Goal: Task Accomplishment & Management: Manage account settings

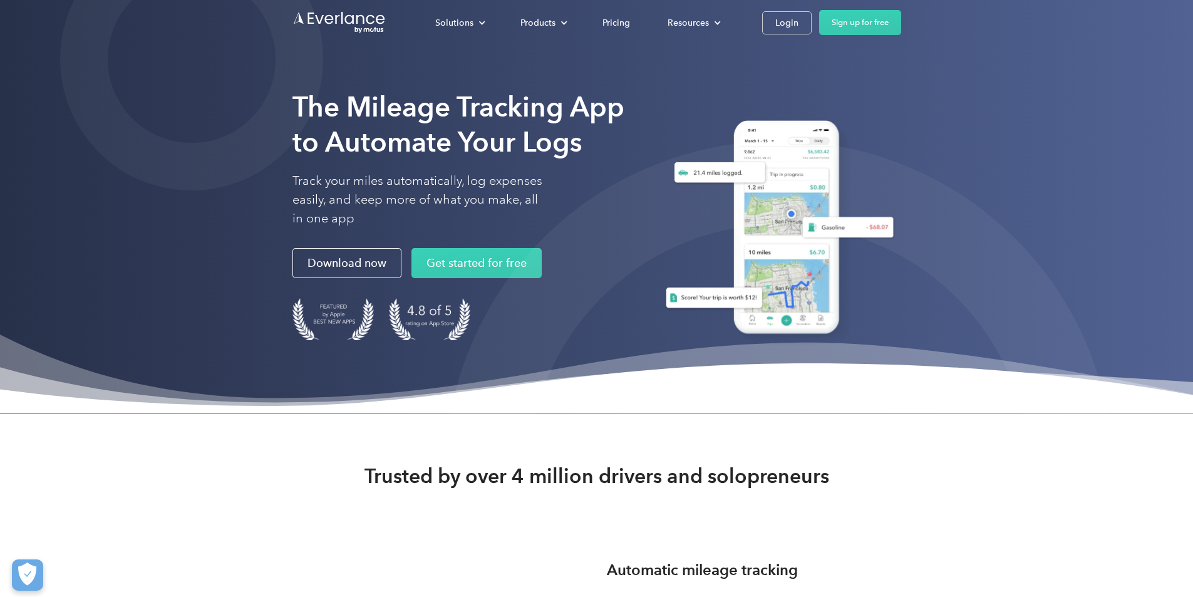
click at [901, 7] on div "Solutions For companies Easy vehicle reimbursements For self-employed Maximize …" at bounding box center [597, 22] width 609 height 45
click at [799, 17] on div "Login" at bounding box center [787, 23] width 23 height 16
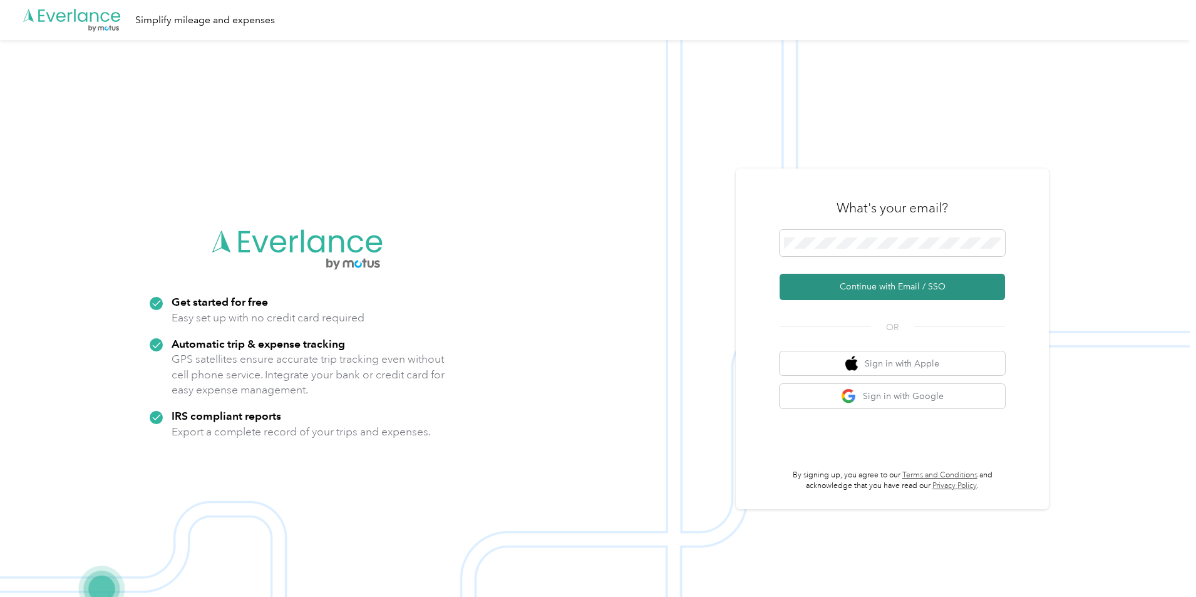
click at [869, 284] on button "Continue with Email / SSO" at bounding box center [893, 287] width 226 height 26
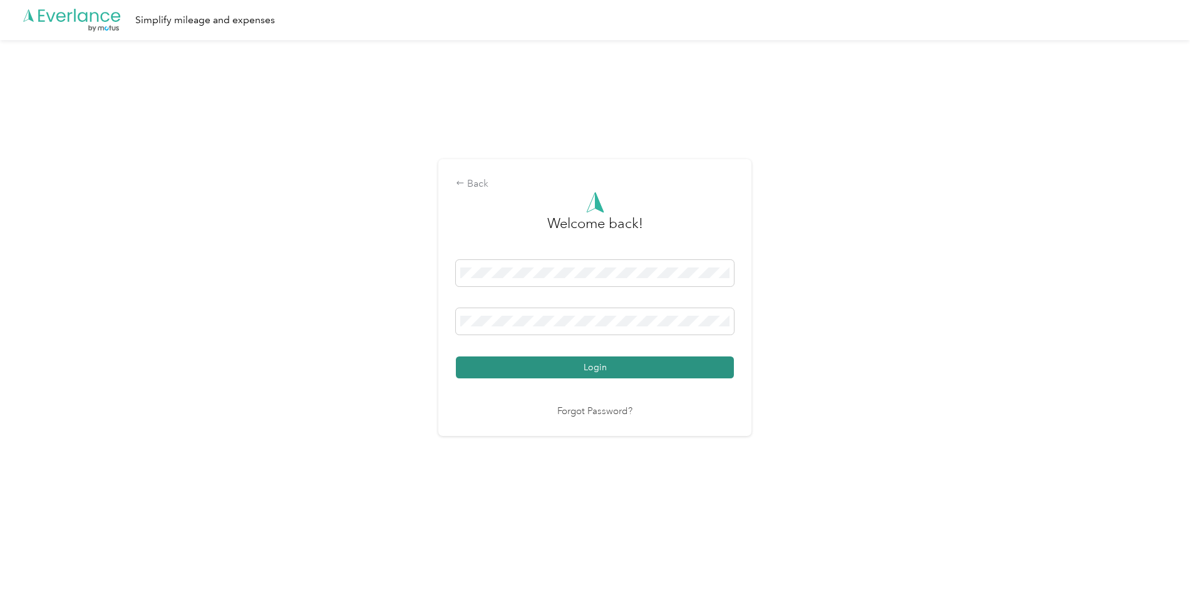
click at [492, 371] on button "Login" at bounding box center [595, 367] width 278 height 22
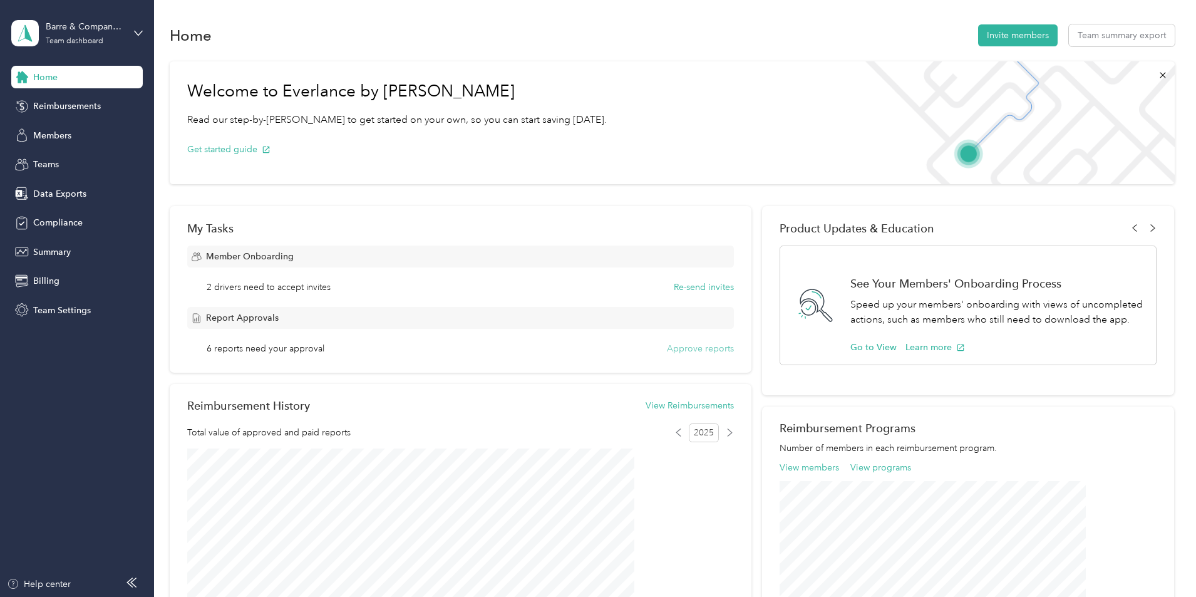
click at [667, 346] on button "Approve reports" at bounding box center [700, 348] width 67 height 13
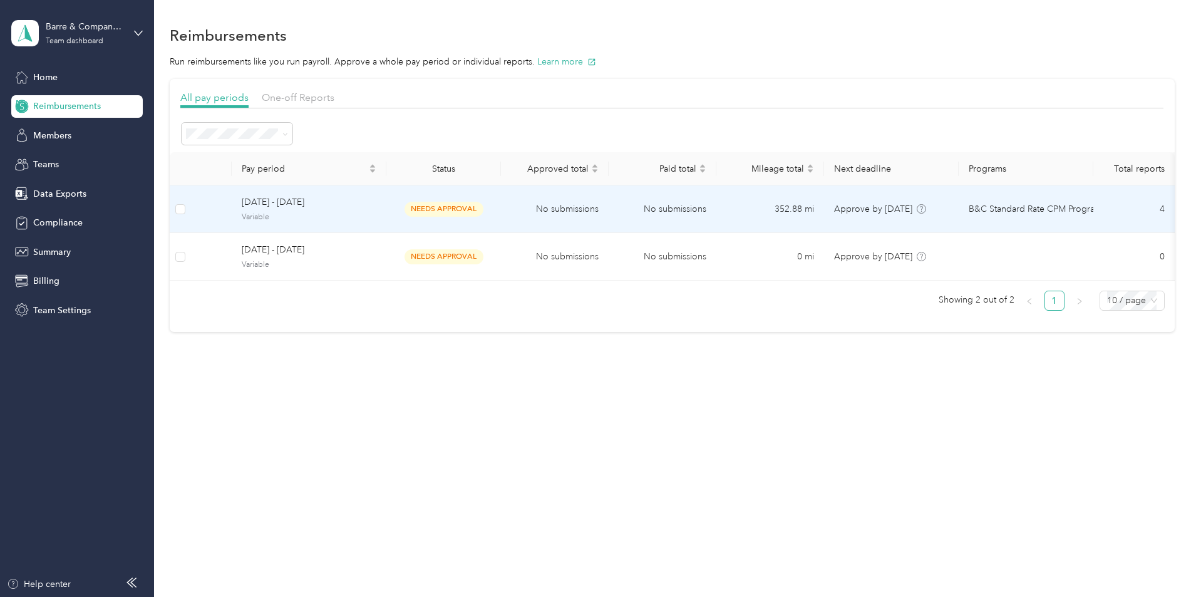
click at [366, 197] on span "September 14 - 27, 2025" at bounding box center [309, 202] width 135 height 14
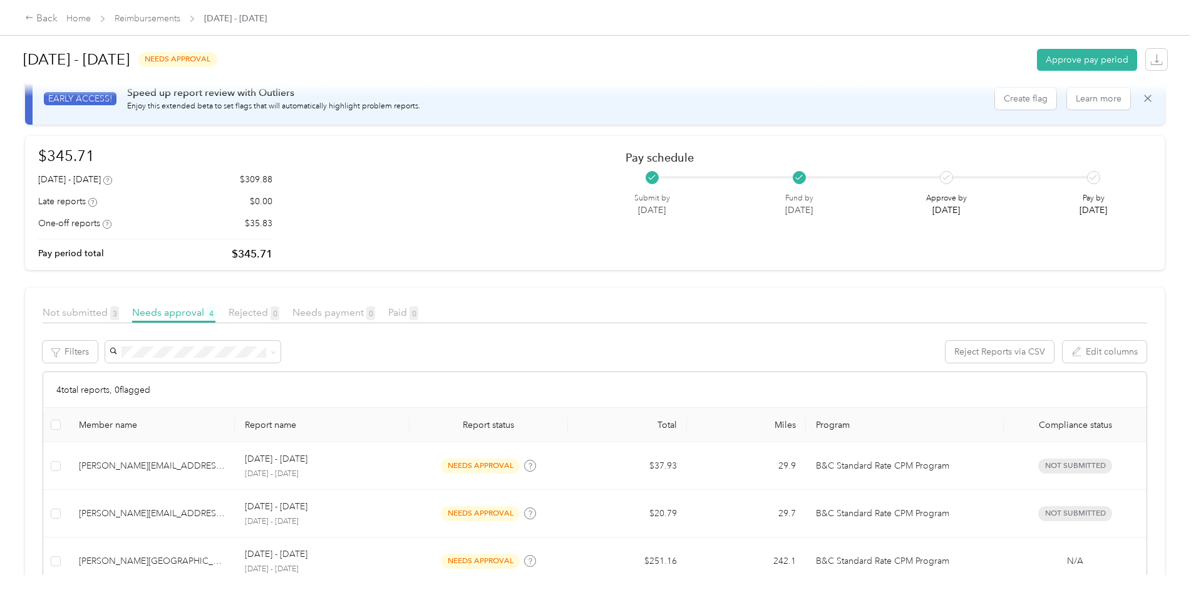
scroll to position [91, 0]
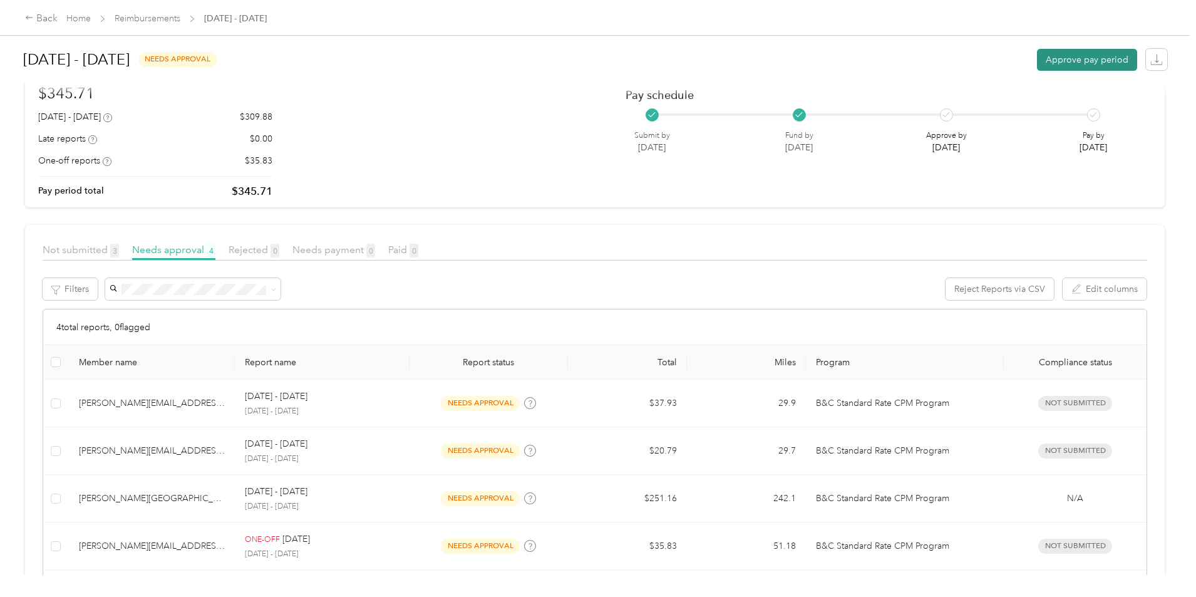
click at [1037, 65] on button "Approve pay period" at bounding box center [1087, 60] width 100 height 22
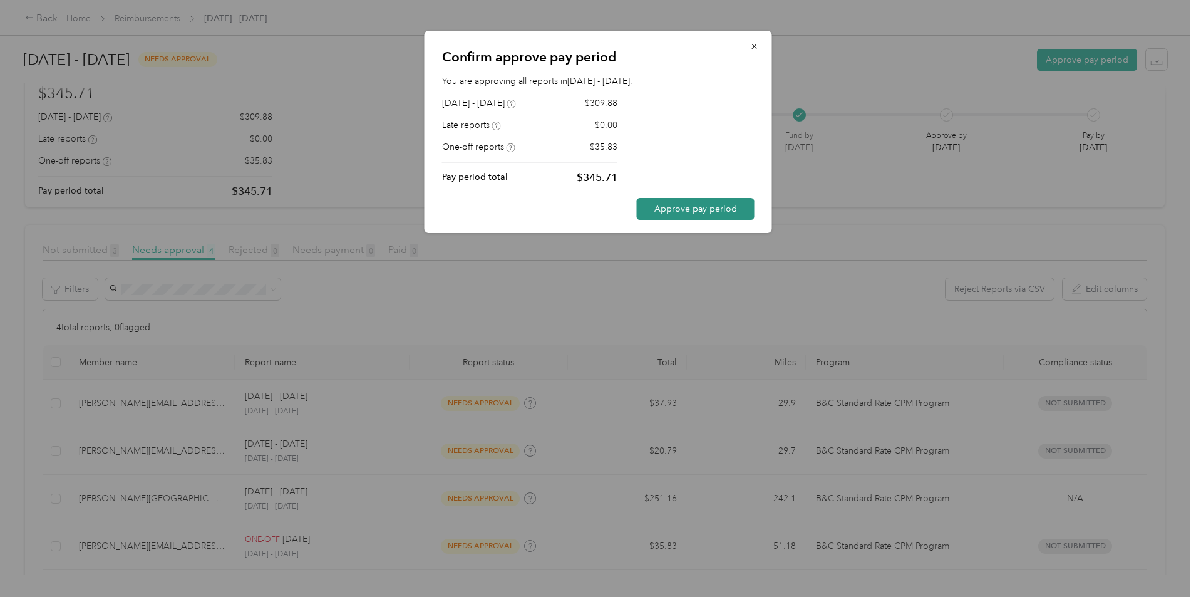
click at [712, 213] on button "Approve pay period" at bounding box center [696, 209] width 118 height 22
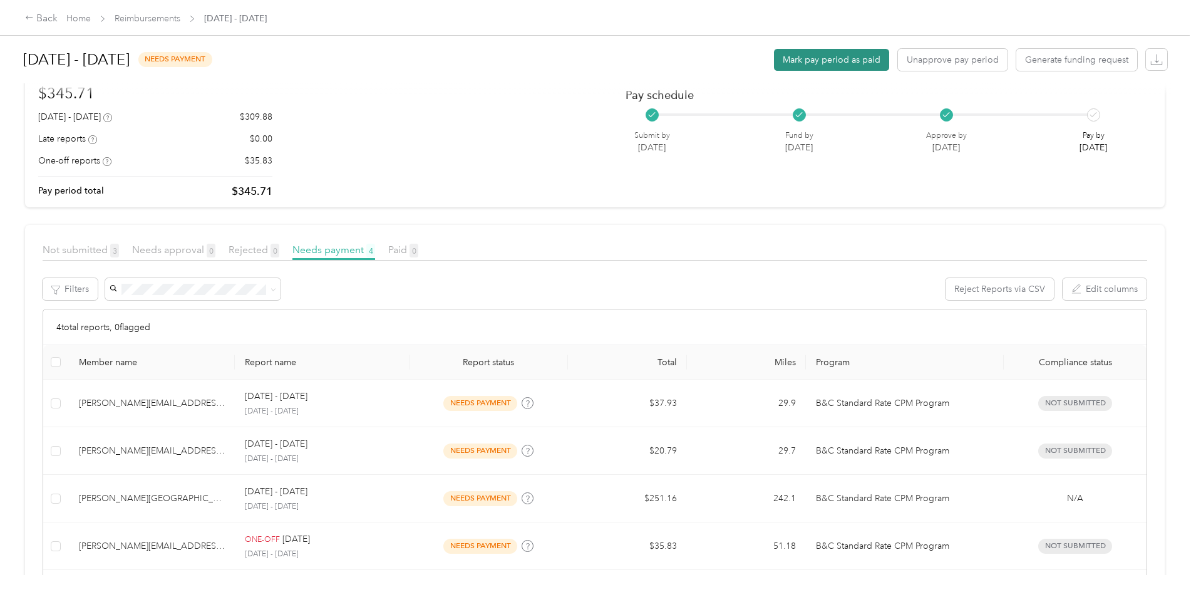
click at [774, 64] on button "Mark pay period as paid" at bounding box center [831, 60] width 115 height 22
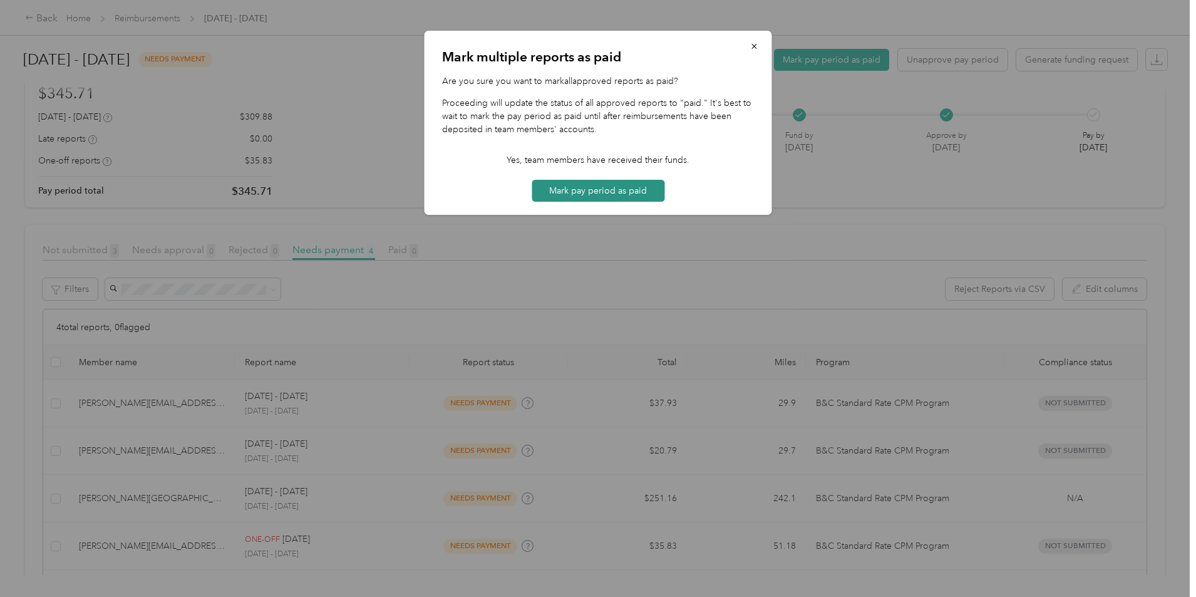
click at [618, 197] on button "Mark pay period as paid" at bounding box center [598, 191] width 133 height 22
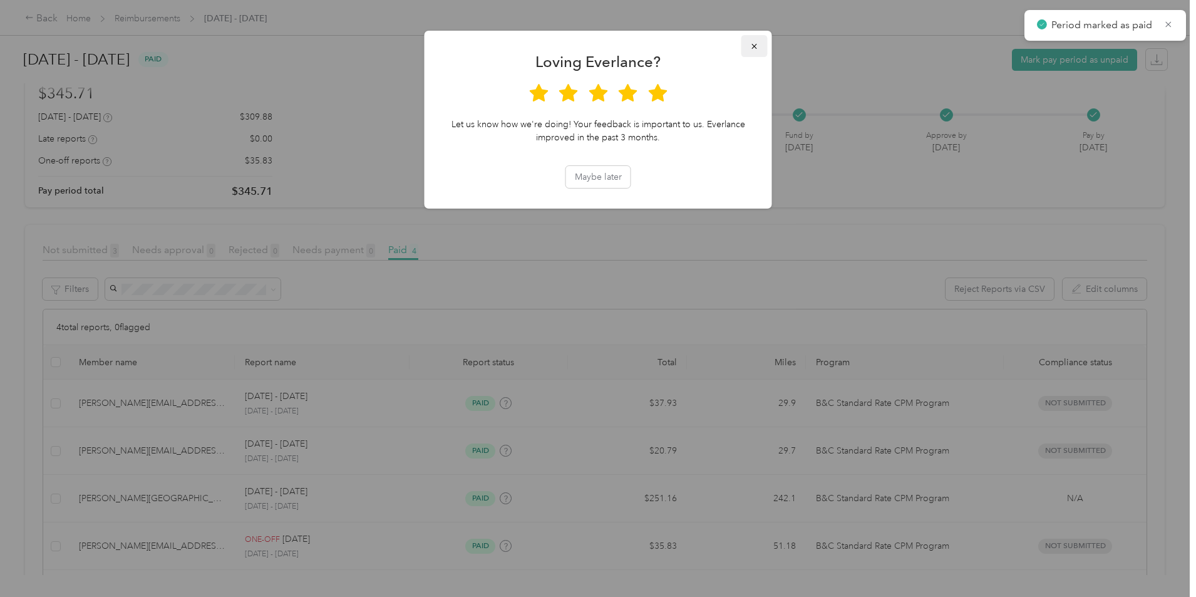
click at [752, 44] on icon "button" at bounding box center [754, 46] width 9 height 9
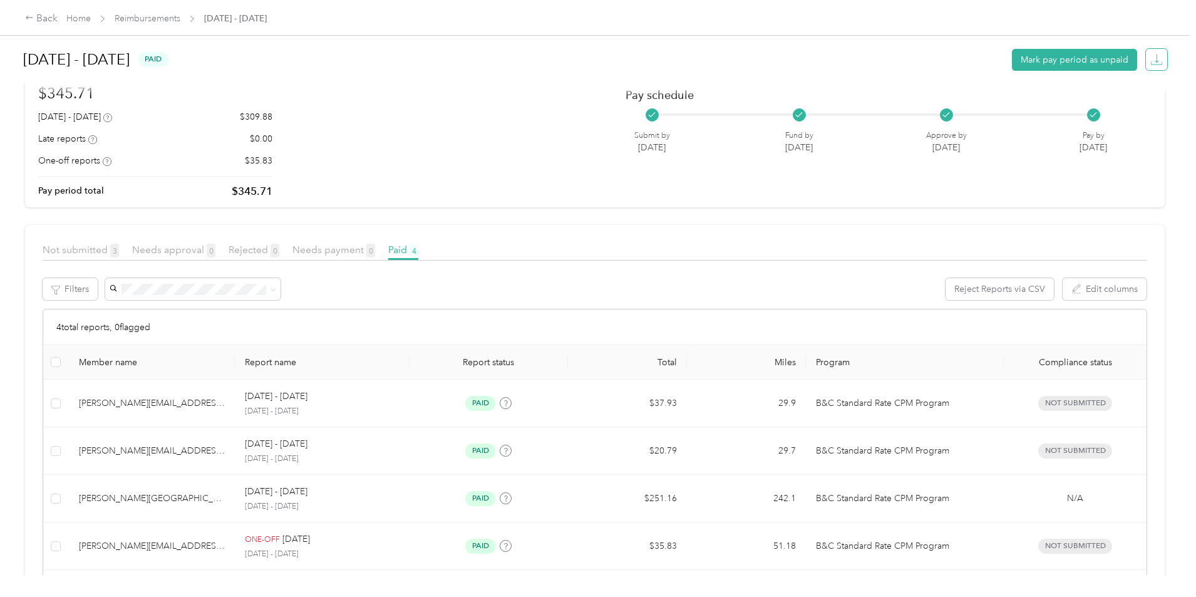
click at [1151, 64] on icon "button" at bounding box center [1157, 59] width 13 height 13
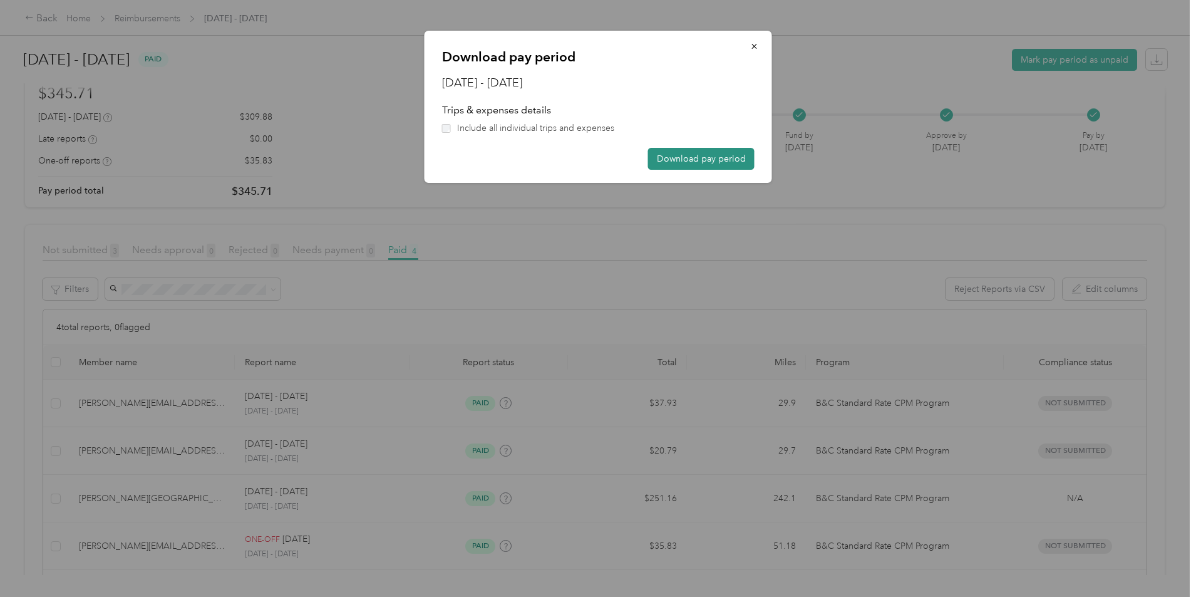
click at [727, 159] on button "Download pay period" at bounding box center [701, 159] width 106 height 22
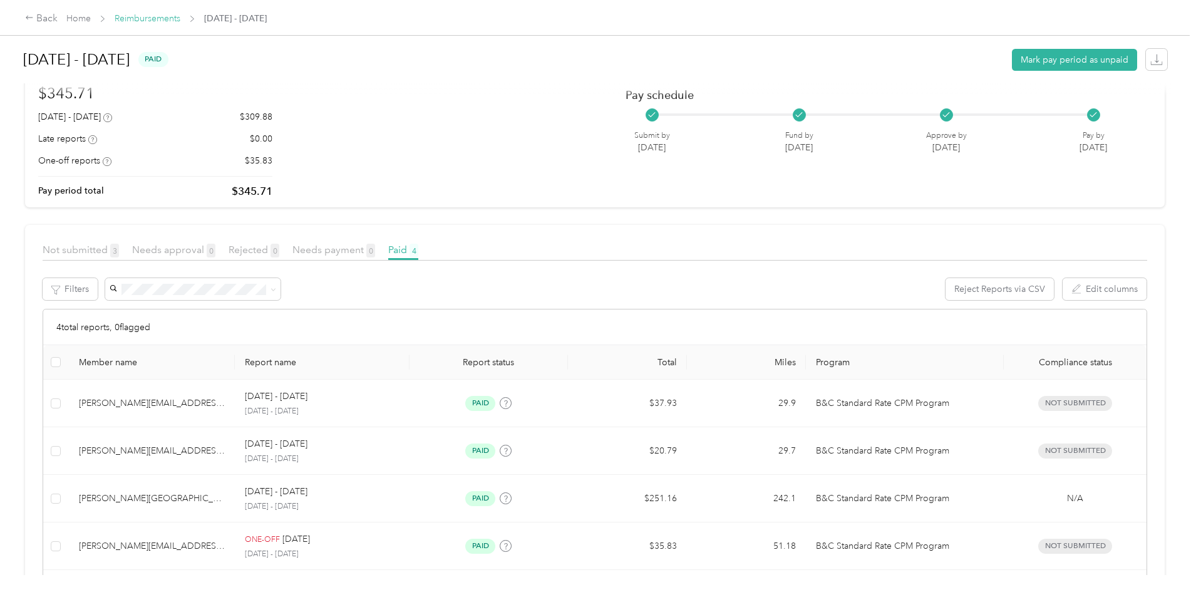
click at [180, 13] on link "Reimbursements" at bounding box center [148, 18] width 66 height 11
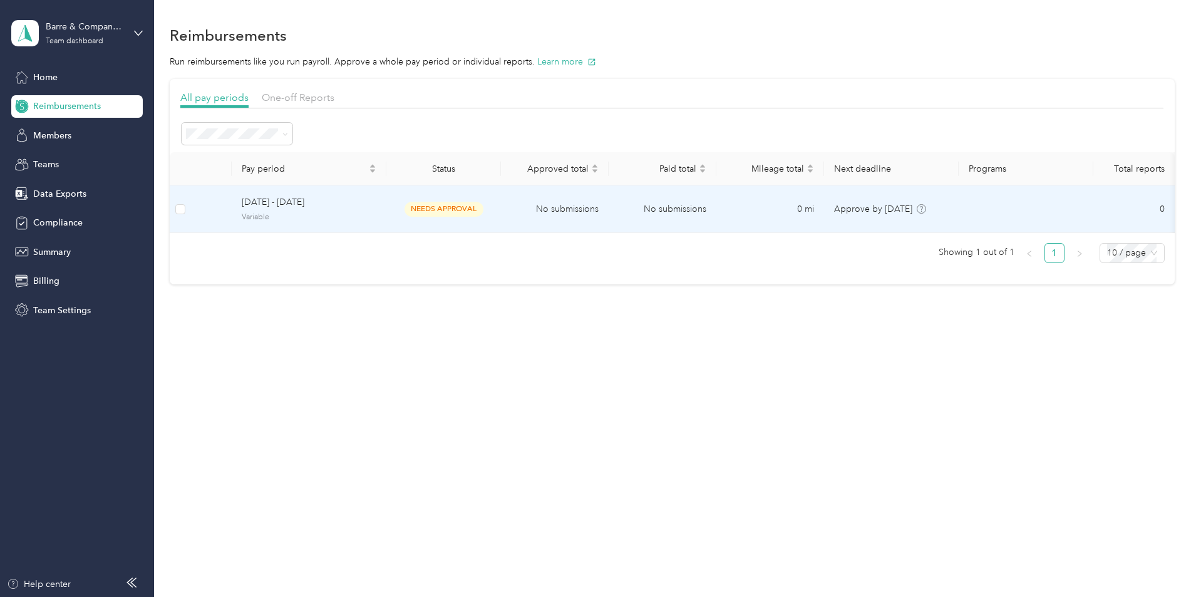
click at [374, 205] on span "September 8 - 21, 2025" at bounding box center [309, 202] width 135 height 14
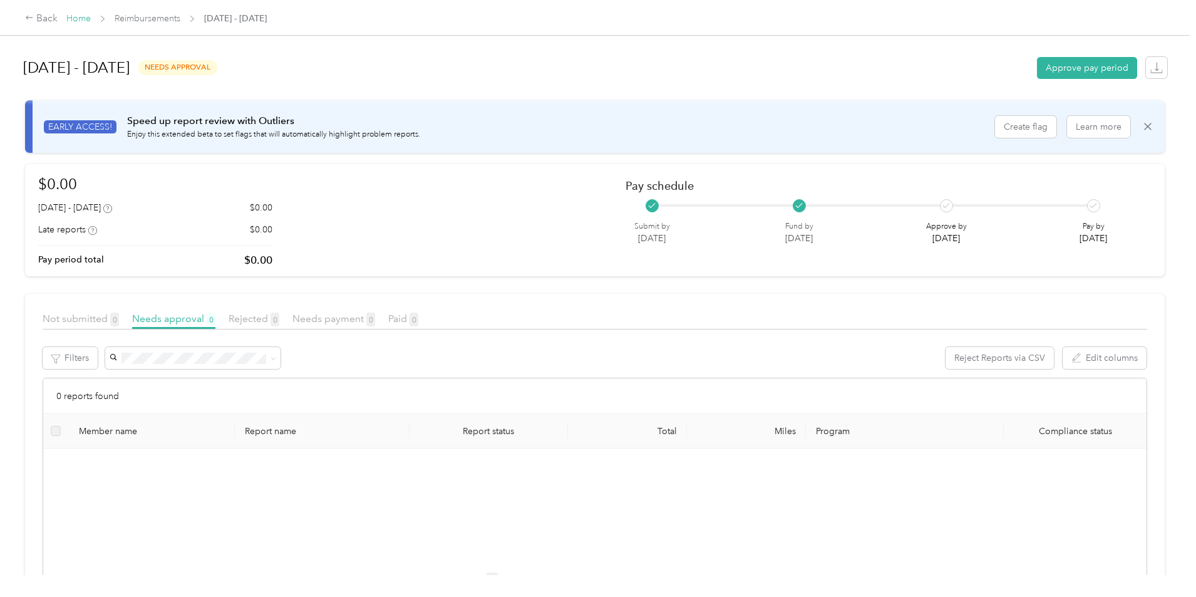
click at [91, 16] on link "Home" at bounding box center [78, 18] width 24 height 11
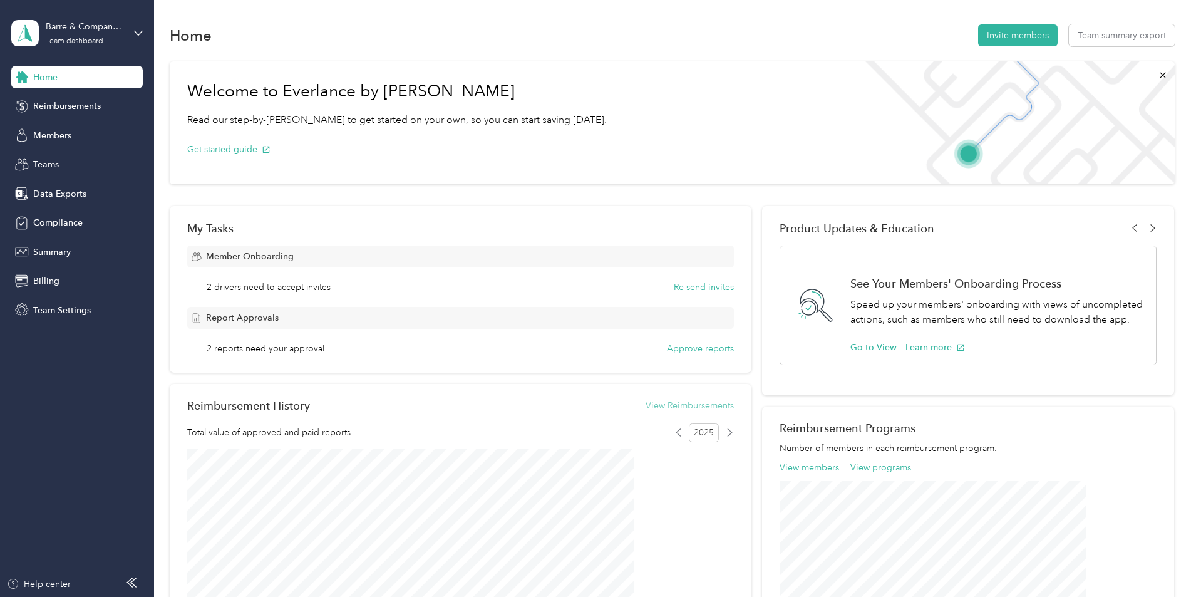
click at [667, 402] on button "View Reimbursements" at bounding box center [690, 405] width 88 height 13
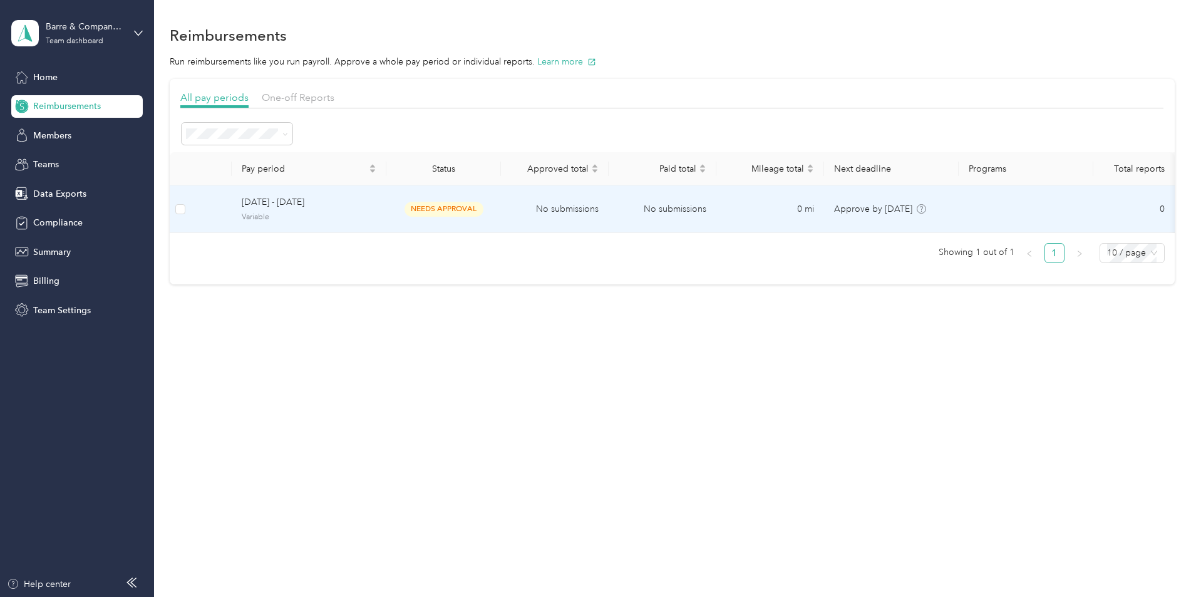
click at [484, 213] on span "needs approval" at bounding box center [444, 209] width 79 height 14
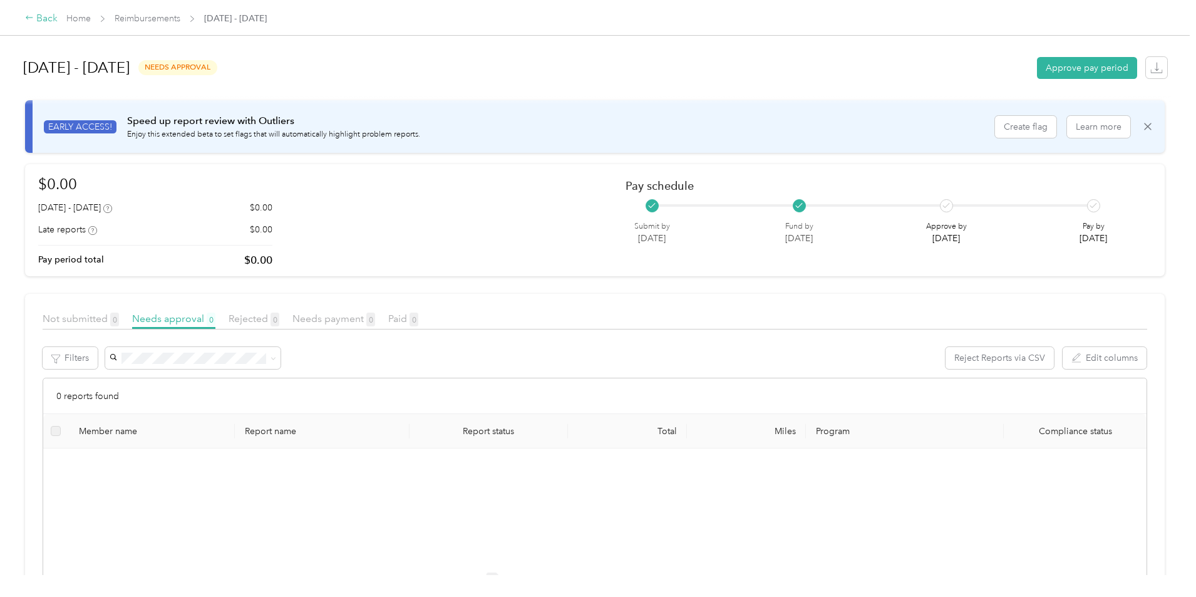
click at [58, 17] on div "Back" at bounding box center [41, 18] width 33 height 15
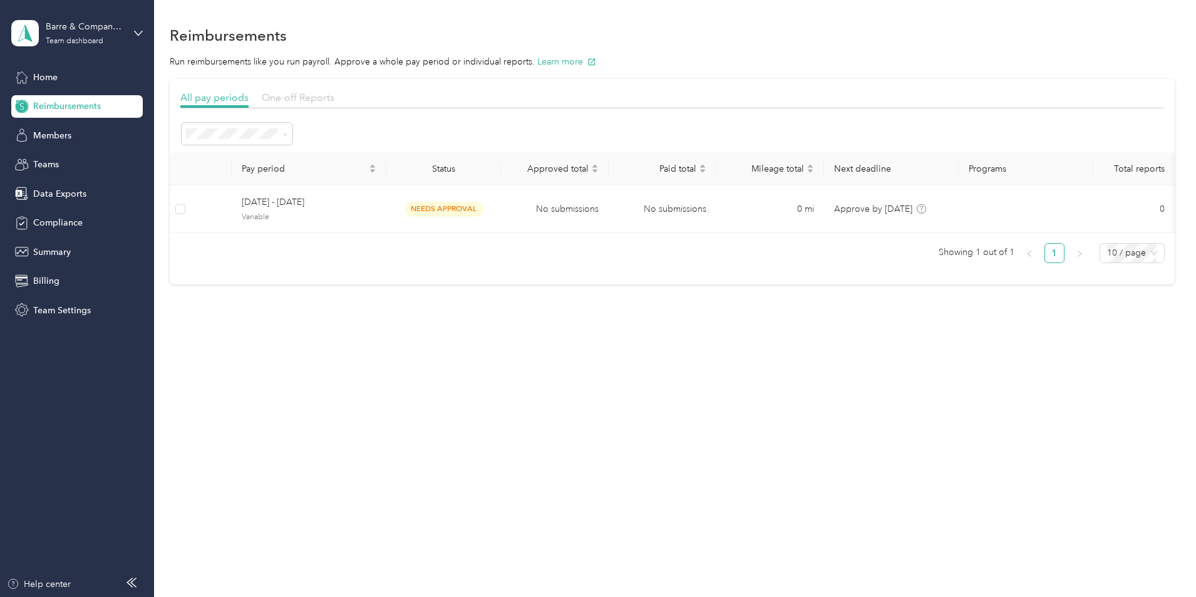
click at [335, 97] on span "One-off Reports" at bounding box center [298, 97] width 73 height 12
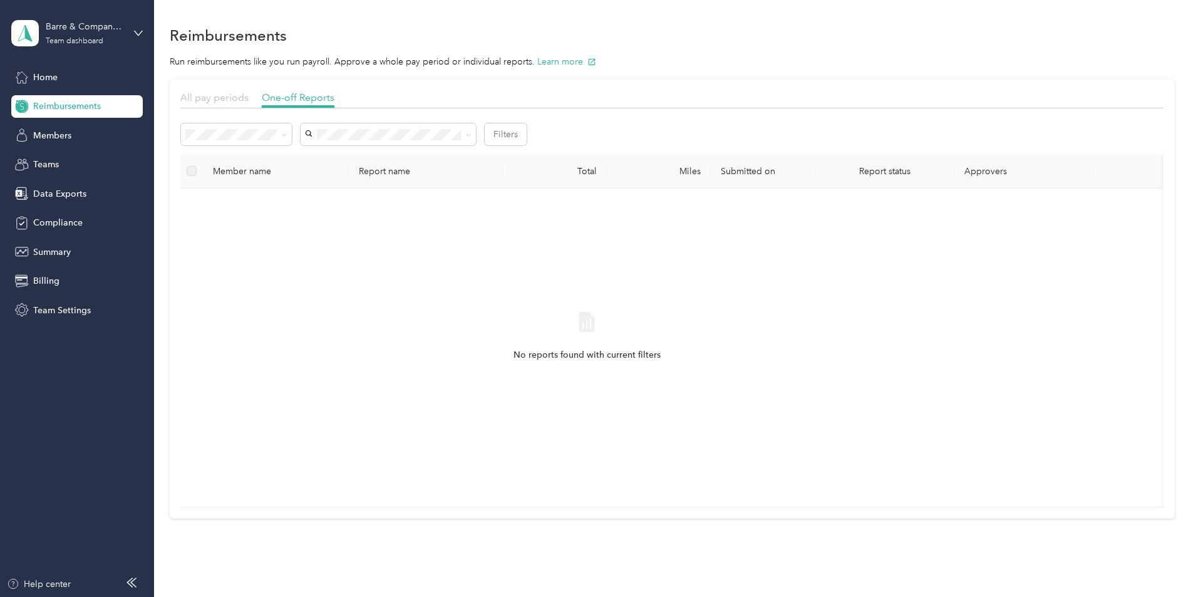
click at [249, 92] on span "All pay periods" at bounding box center [214, 97] width 68 height 12
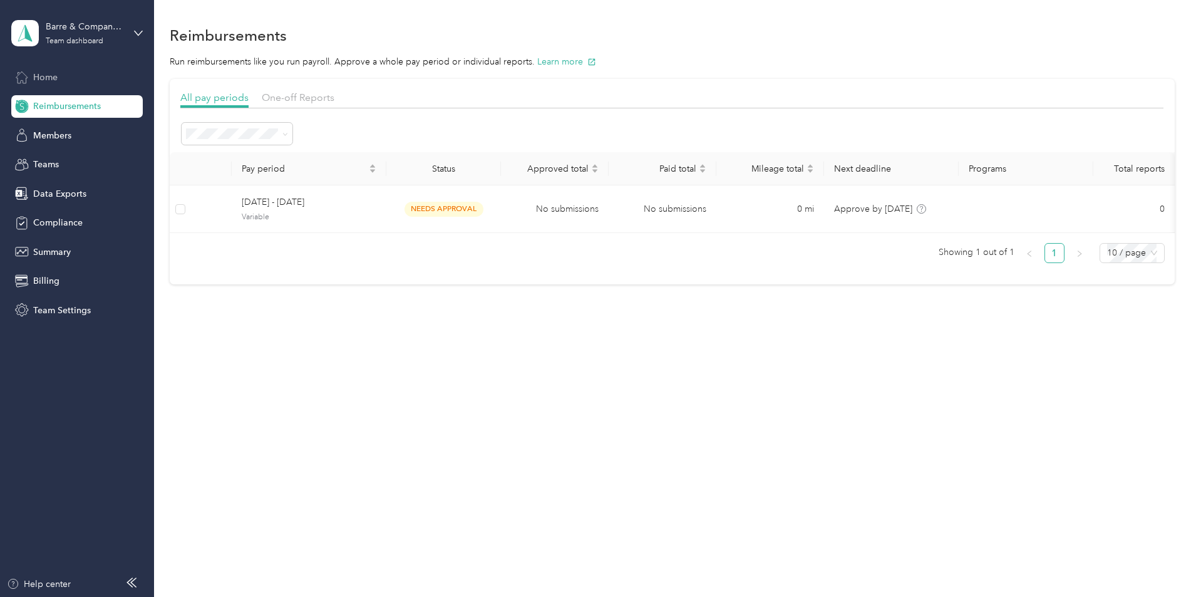
click at [44, 76] on span "Home" at bounding box center [45, 77] width 24 height 13
